Goal: Task Accomplishment & Management: Manage account settings

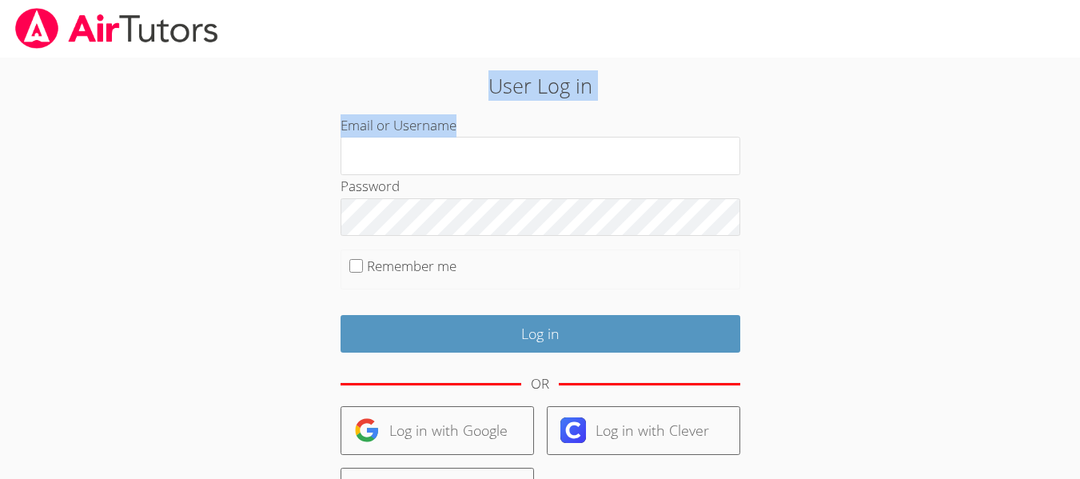
click at [402, 58] on div "User Log in Email or Username Password Remember me Log in OR Log in with Google…" at bounding box center [540, 29] width 1080 height 58
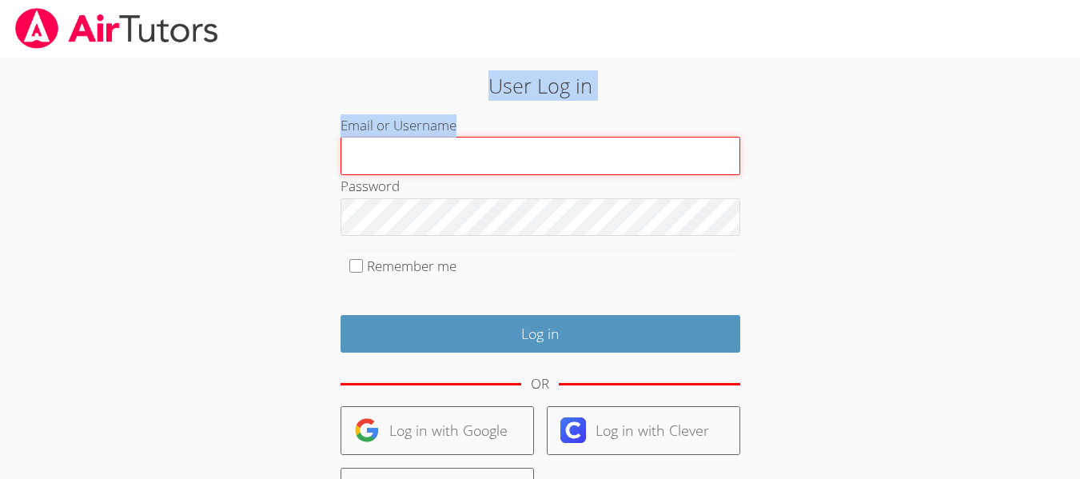
click at [410, 151] on input "Email or Username" at bounding box center [540, 156] width 400 height 38
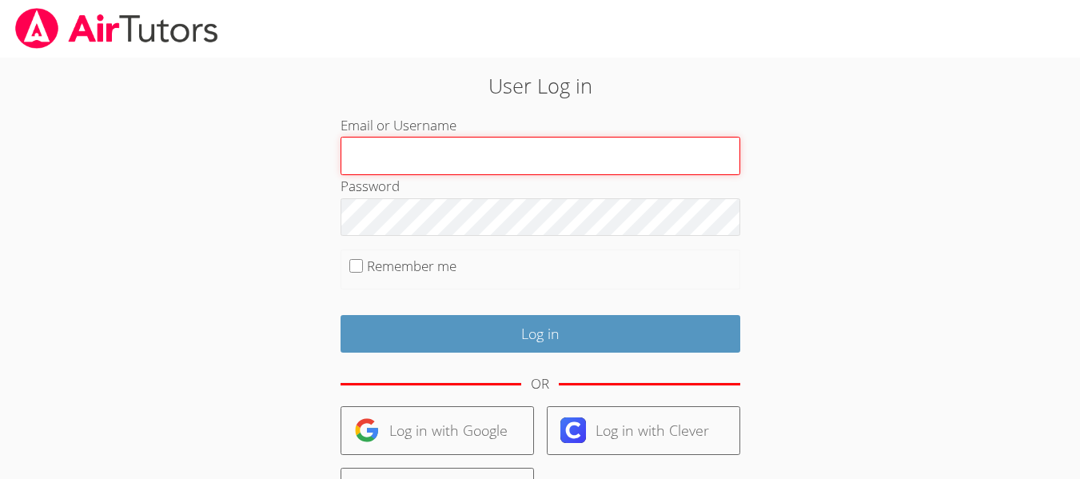
click at [475, 165] on input "Email or Username" at bounding box center [540, 156] width 400 height 38
type input "Khemarij"
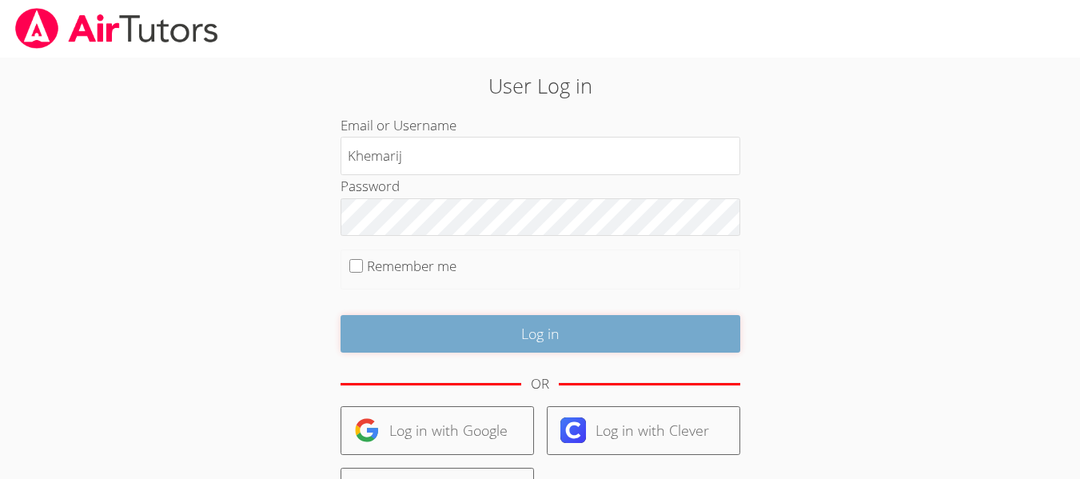
click at [549, 322] on input "Log in" at bounding box center [540, 334] width 400 height 38
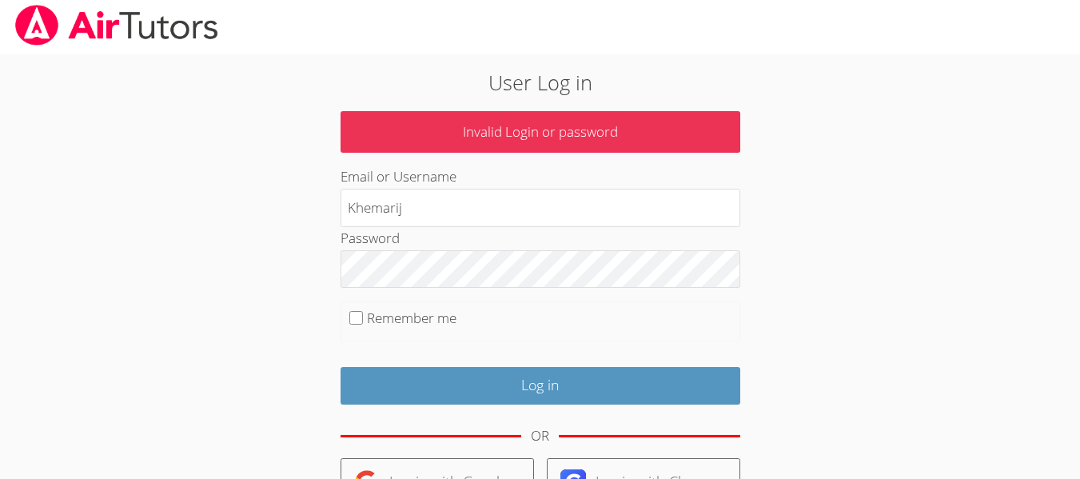
scroll to position [4, 0]
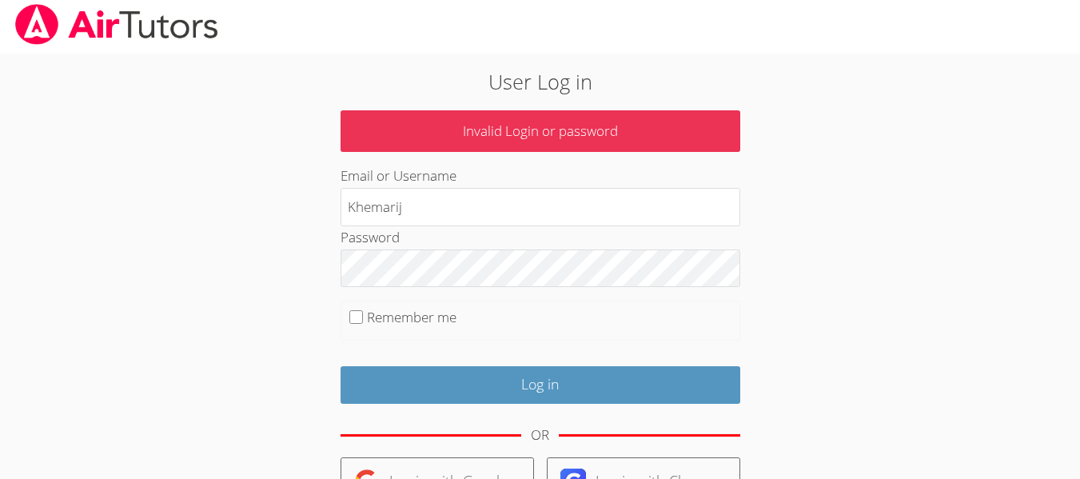
click at [1063, 181] on body "User Log in Invalid Login or password Email or Username Khemarij Password Remem…" at bounding box center [540, 235] width 1080 height 479
click at [356, 315] on input "Remember me" at bounding box center [356, 317] width 14 height 14
checkbox input "true"
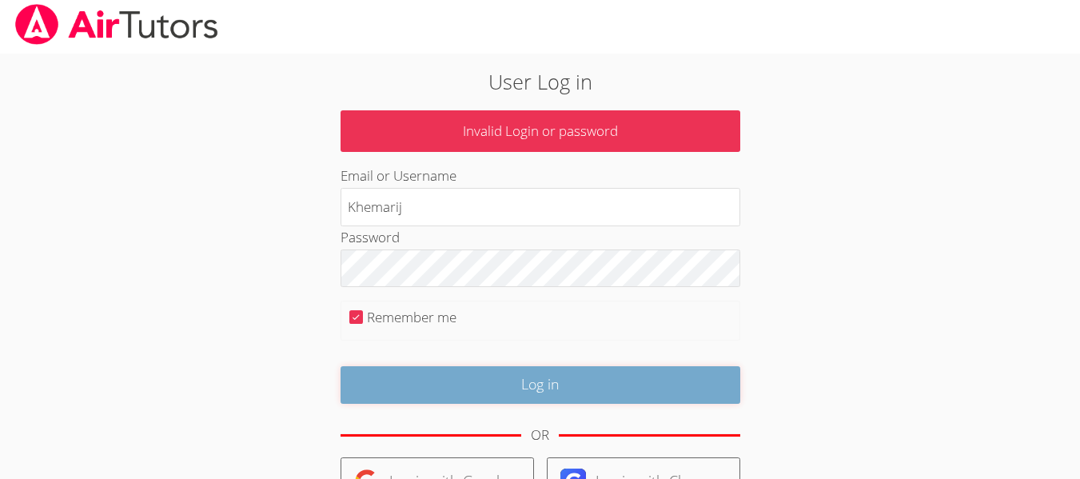
click at [467, 392] on input "Log in" at bounding box center [540, 385] width 400 height 38
